Goal: Task Accomplishment & Management: Manage account settings

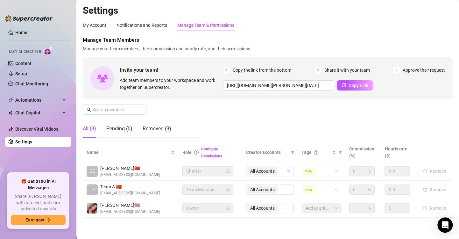
click at [313, 25] on div "My Account Notifications and Reports Manage Team & Permissions" at bounding box center [268, 25] width 370 height 12
click at [344, 70] on span "Share it with your team" at bounding box center [347, 70] width 46 height 7
drag, startPoint x: 222, startPoint y: 113, endPoint x: 235, endPoint y: 113, distance: 13.7
click at [224, 113] on div "Manage Team Members Manage your team members, their commission and hourly rate,…" at bounding box center [268, 89] width 370 height 106
drag, startPoint x: 434, startPoint y: 116, endPoint x: 270, endPoint y: 67, distance: 170.9
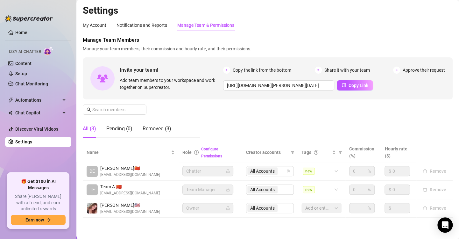
click at [434, 116] on div "Manage Team Members Manage your team members, their commission and hourly rate,…" at bounding box center [268, 89] width 370 height 106
click at [18, 31] on link "Home" at bounding box center [21, 32] width 12 height 5
